Goal: Find specific page/section

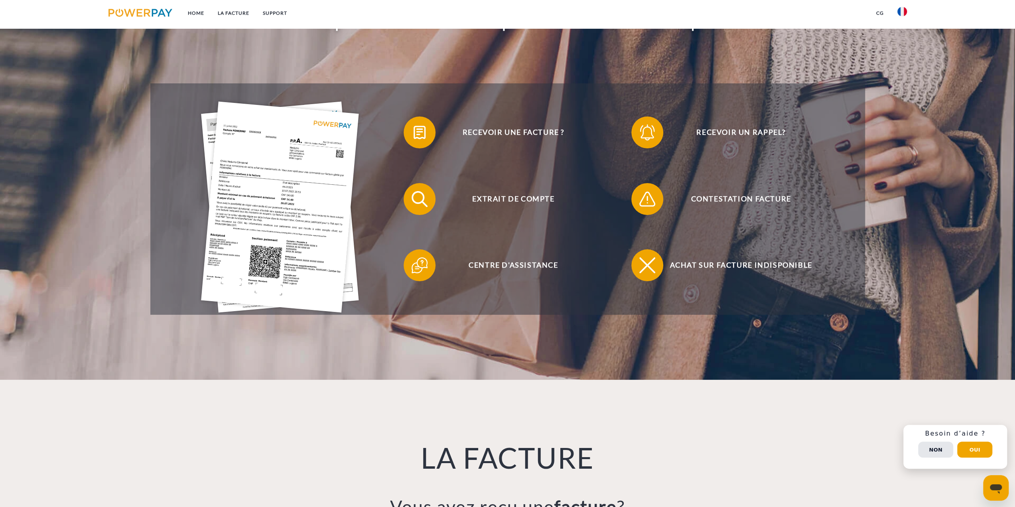
click at [224, 5] on ul "Home LA FACTURE Support" at bounding box center [198, 14] width 192 height 28
click at [230, 9] on link "LA FACTURE" at bounding box center [233, 13] width 45 height 14
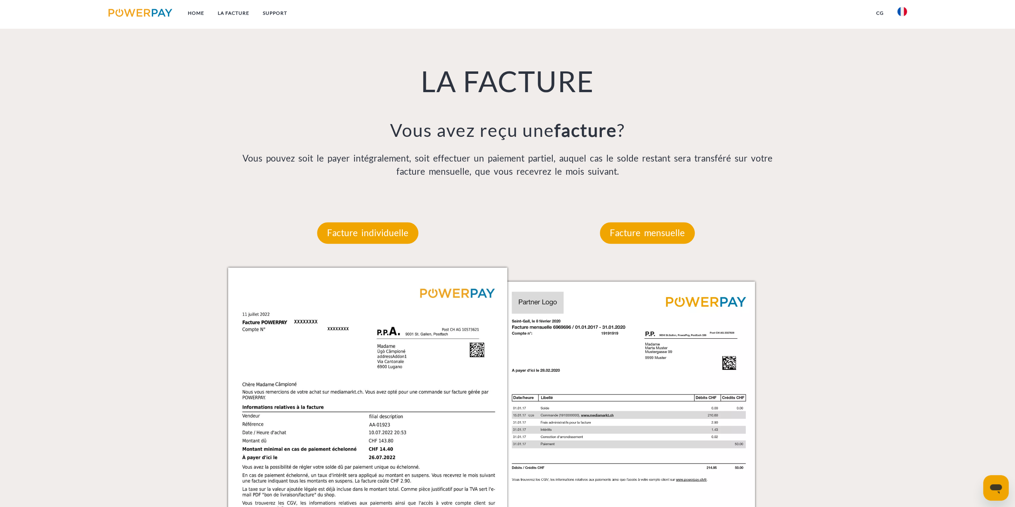
scroll to position [579, 0]
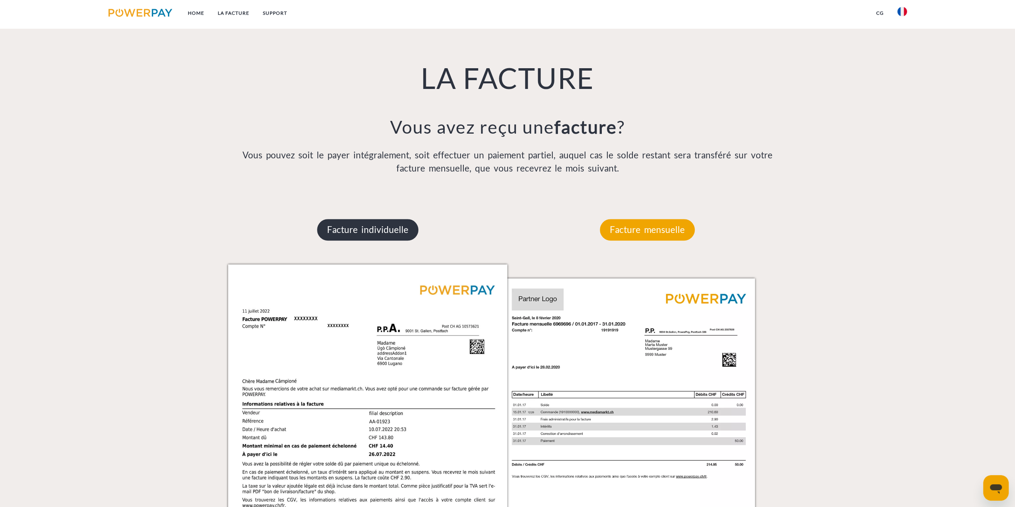
click at [357, 222] on p "Facture individuelle" at bounding box center [367, 230] width 101 height 22
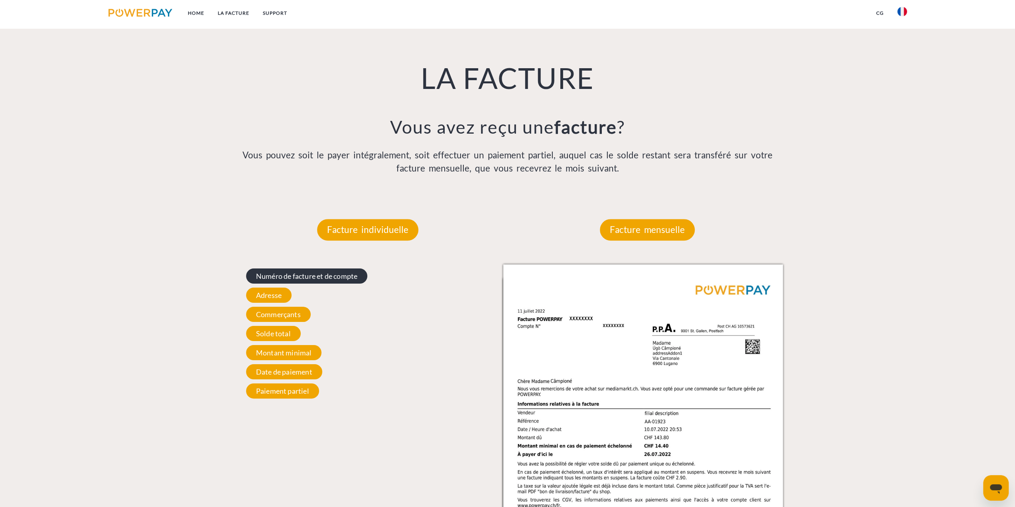
click at [309, 281] on span "Numéro de facture et de compte" at bounding box center [306, 275] width 121 height 15
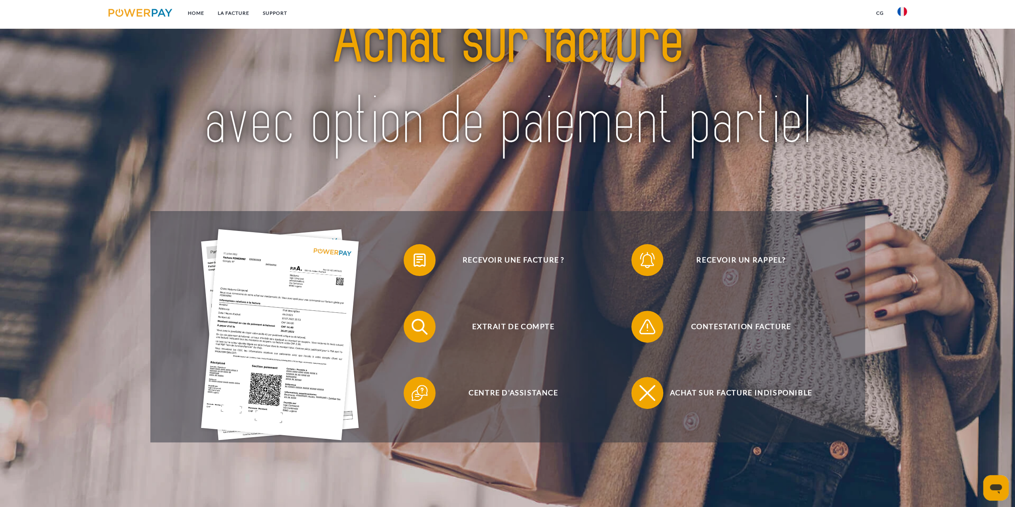
scroll to position [0, 0]
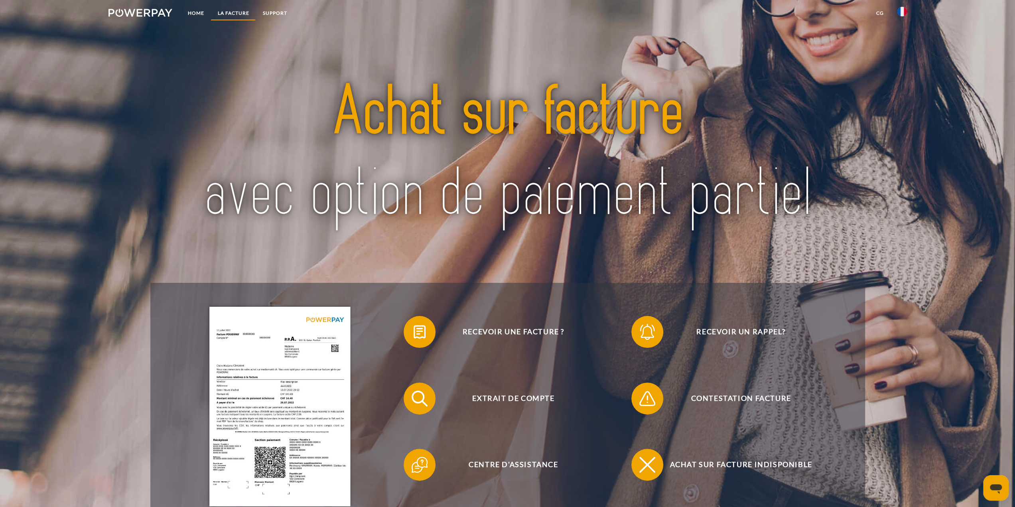
click at [227, 15] on link "LA FACTURE" at bounding box center [233, 13] width 45 height 14
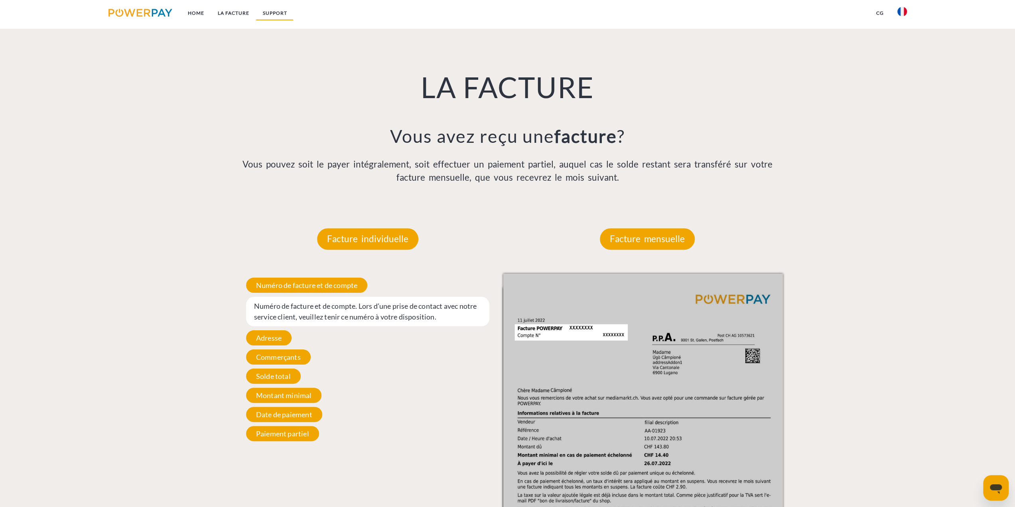
click at [287, 16] on link "Support" at bounding box center [275, 13] width 38 height 14
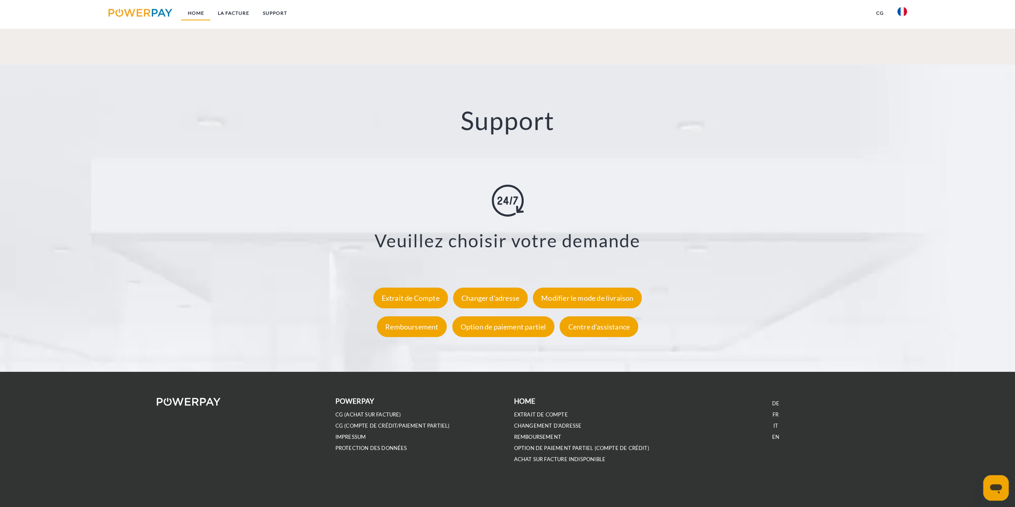
click at [198, 16] on link "Home" at bounding box center [196, 13] width 30 height 14
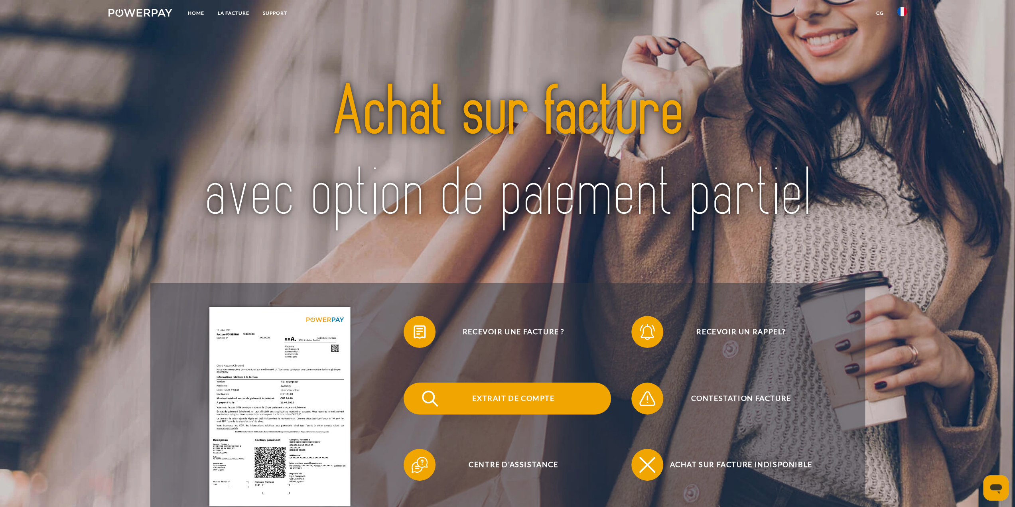
click at [547, 401] on span "Extrait de compte" at bounding box center [512, 398] width 195 height 32
